Goal: Contribute content

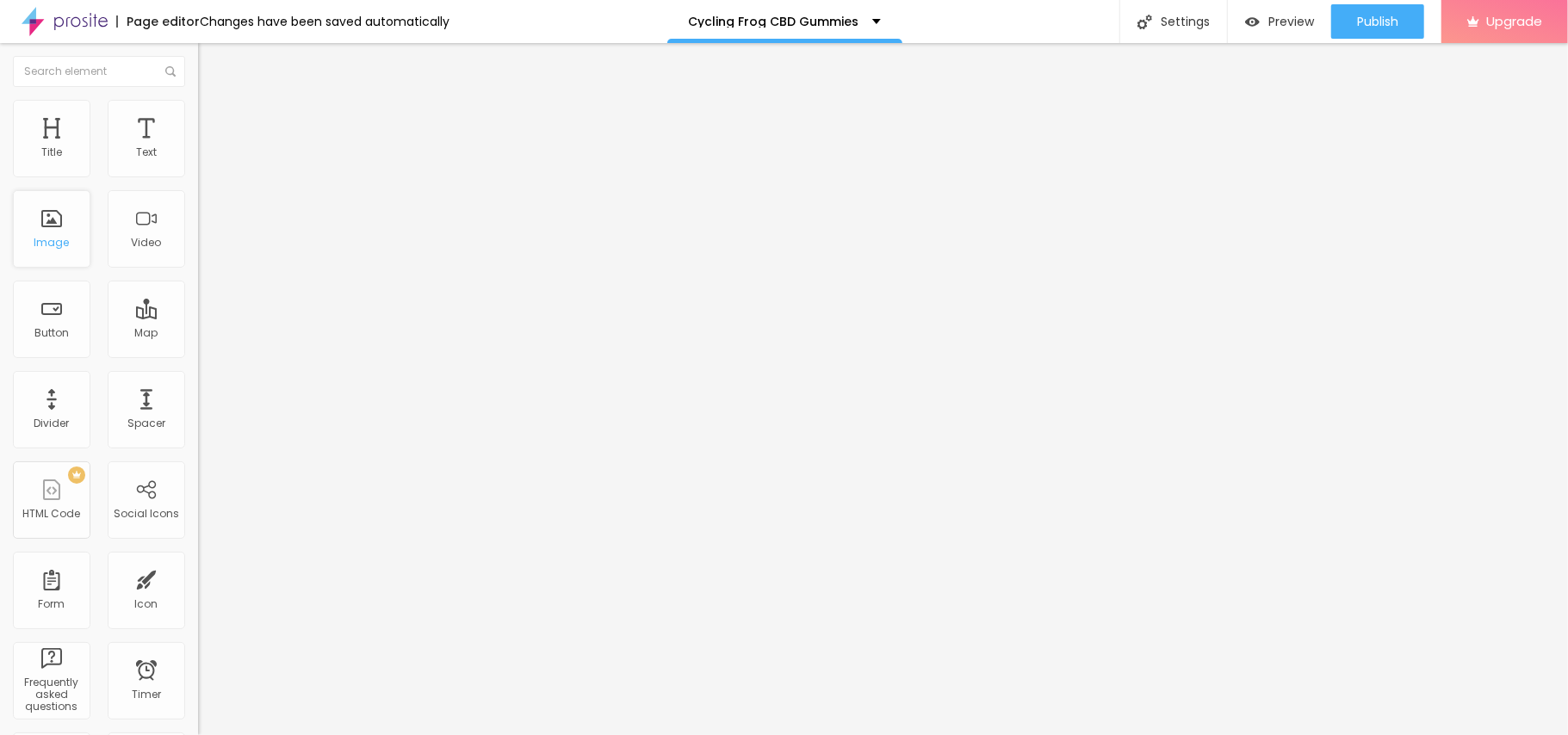
click at [29, 245] on div "Image" at bounding box center [52, 229] width 78 height 78
click at [198, 148] on span "Add image" at bounding box center [234, 141] width 71 height 15
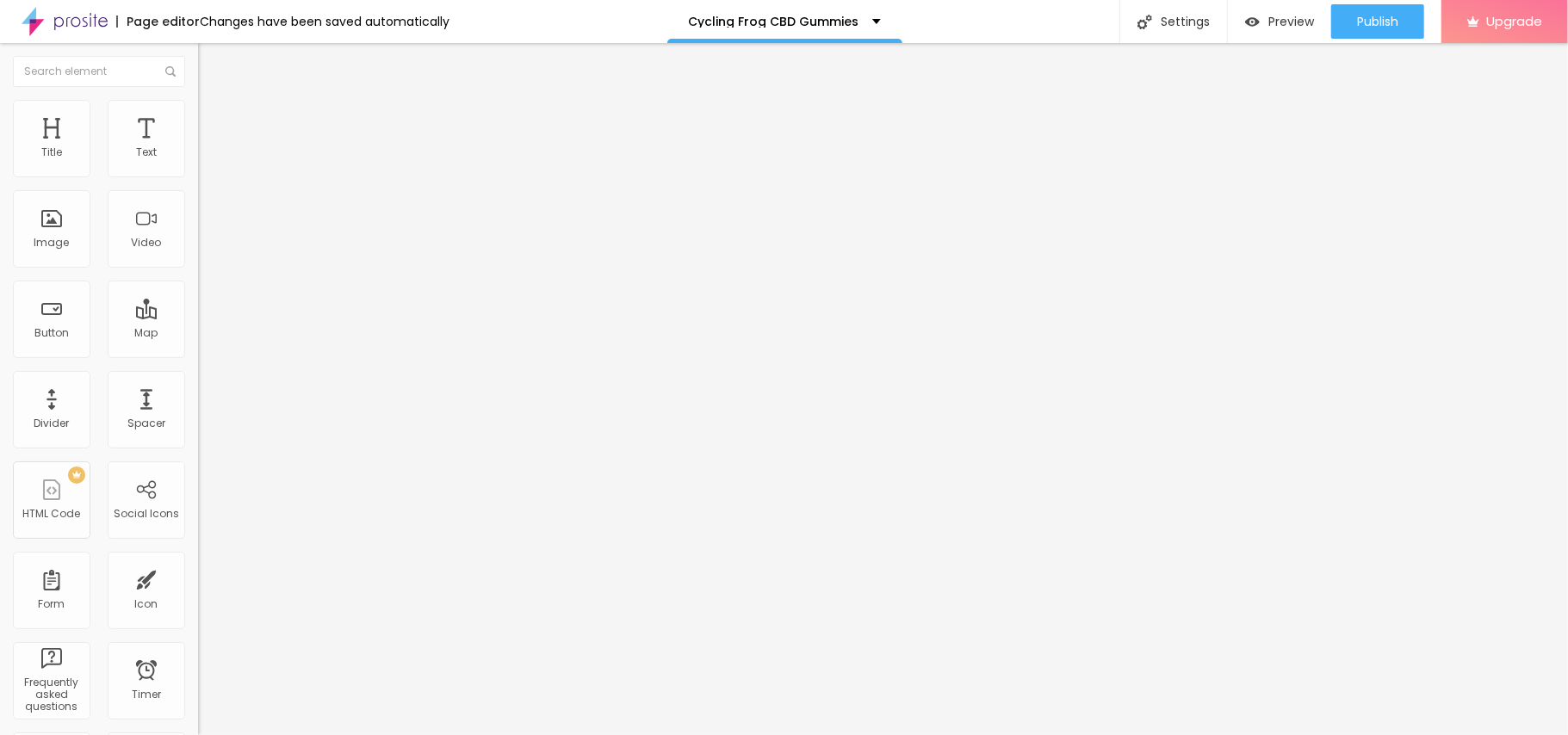
click at [198, 353] on input "https://" at bounding box center [302, 344] width 207 height 17
paste input "[DOMAIN_NAME][URL]"
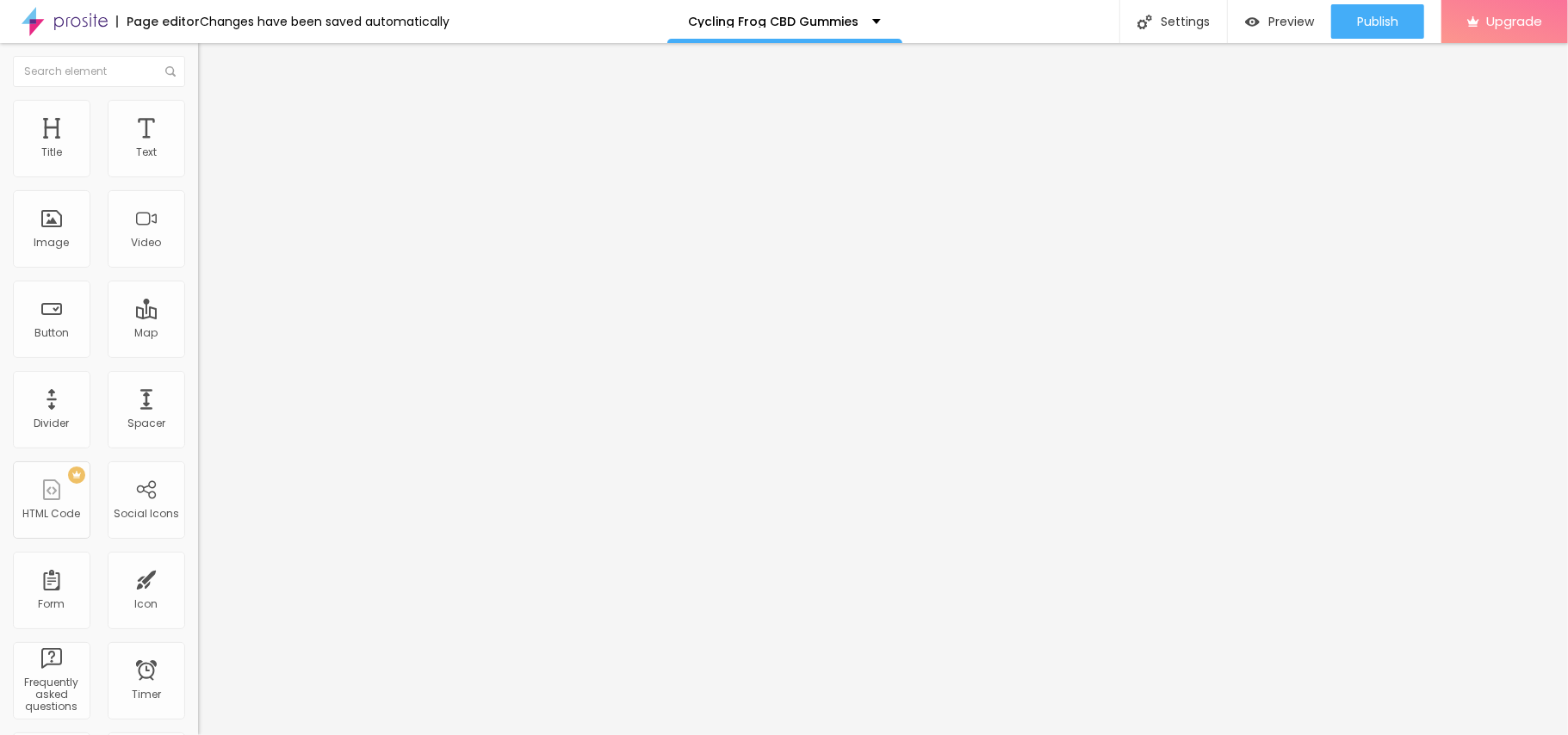
type input "[URL][DOMAIN_NAME]"
click at [198, 53] on button "Edit Image" at bounding box center [298, 63] width 198 height 40
click at [1357, 11] on div "Publish" at bounding box center [1378, 22] width 41 height 35
click at [198, 63] on button "Edit Text" at bounding box center [298, 63] width 198 height 40
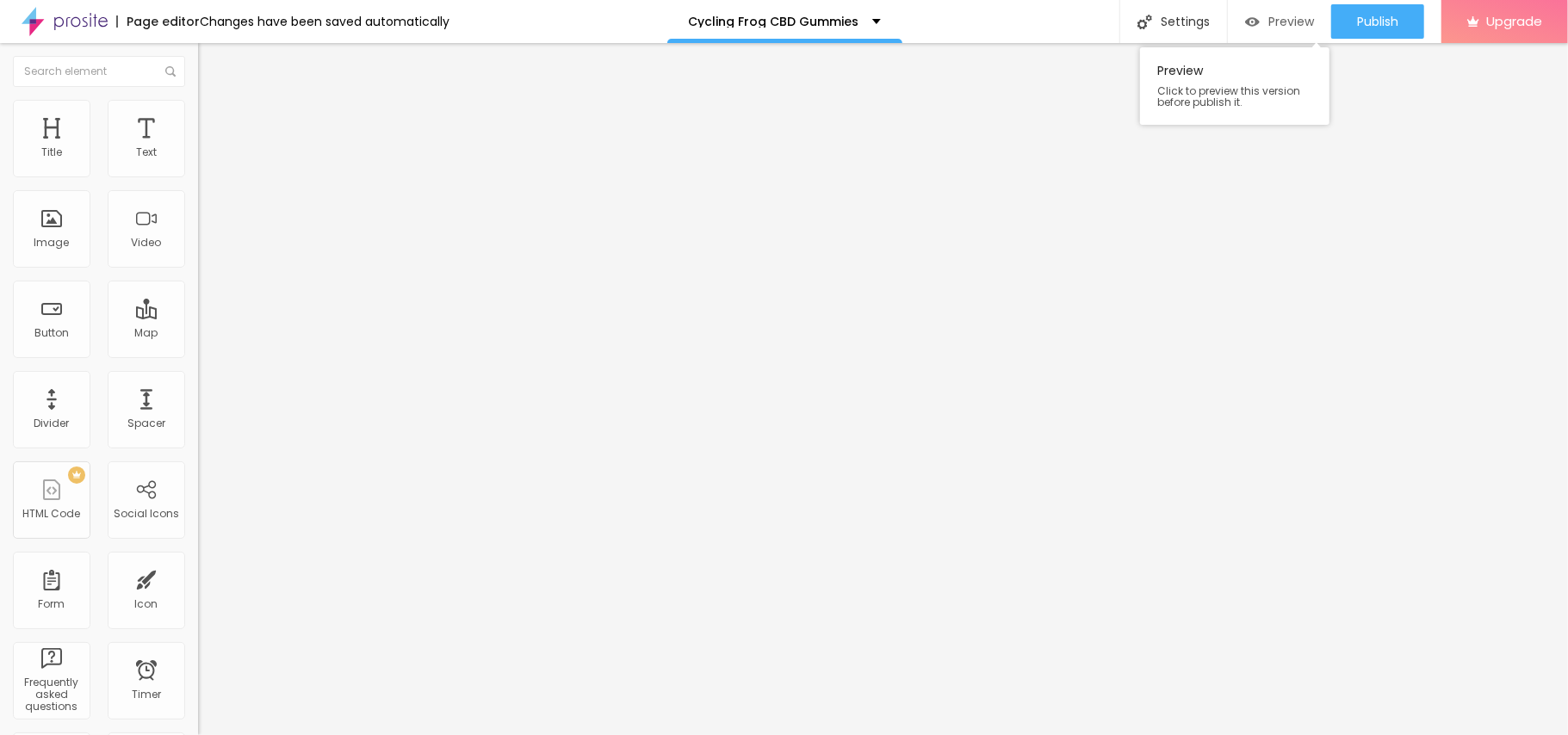
click at [1269, 17] on span "Preview" at bounding box center [1291, 22] width 46 height 14
